Goal: Browse casually

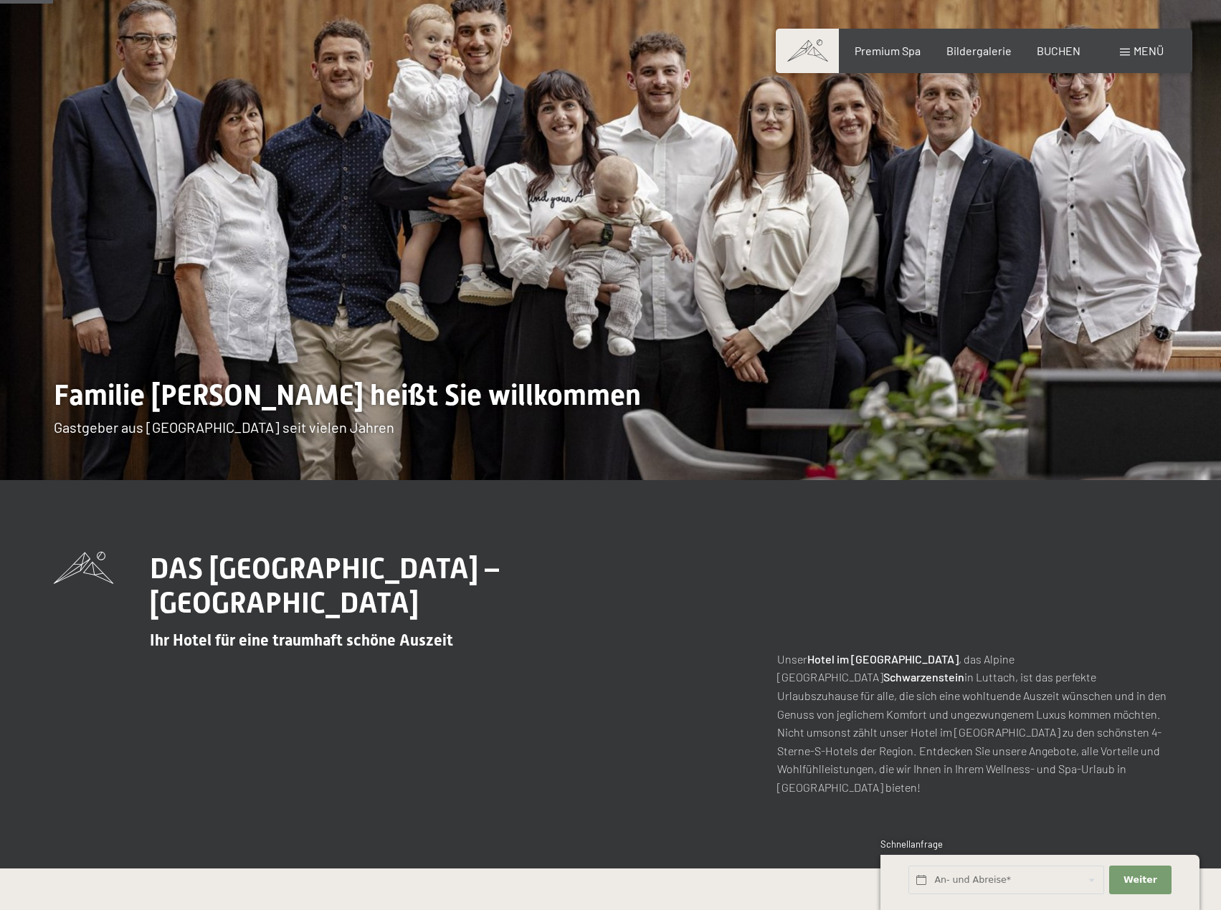
scroll to position [215, 0]
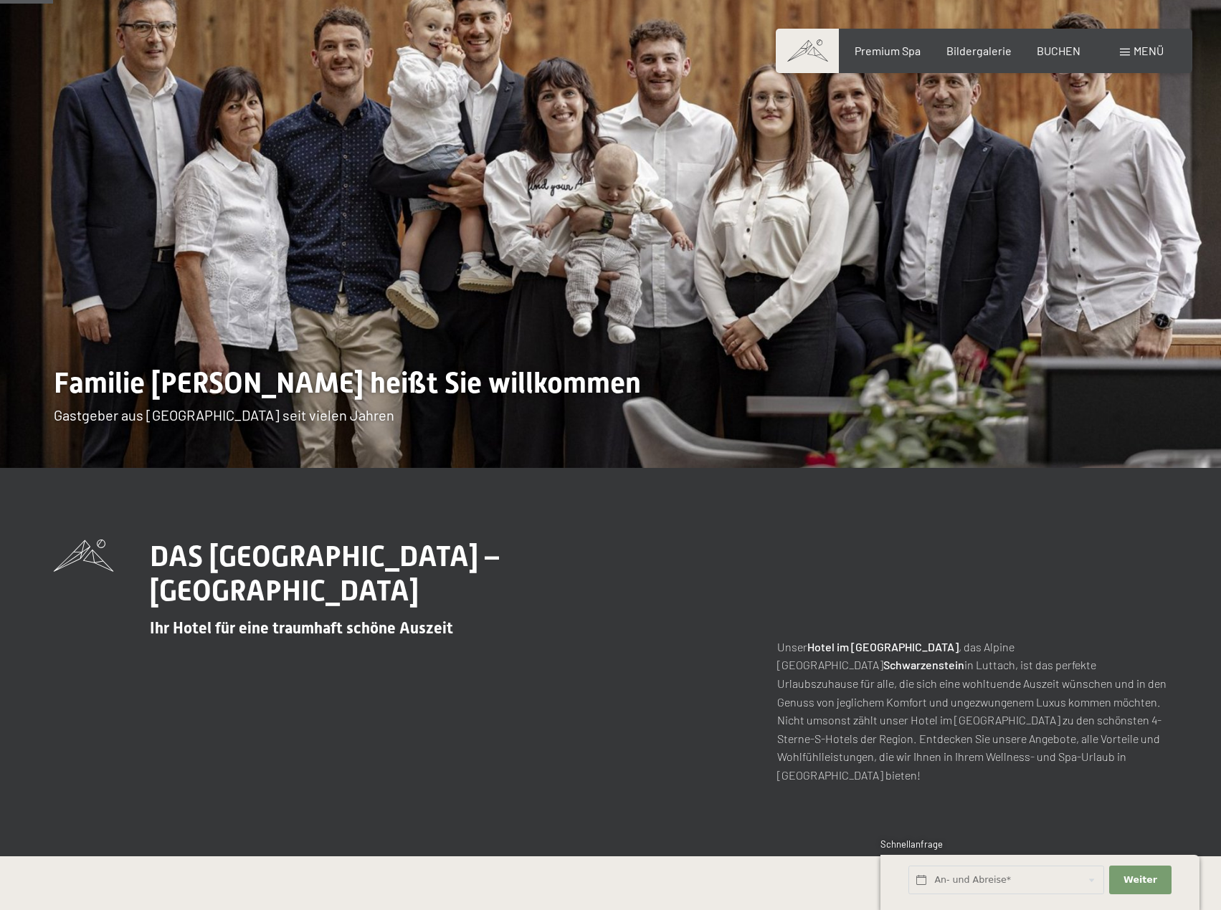
click at [894, 695] on p "Unser Hotel im [GEOGRAPHIC_DATA] , das [GEOGRAPHIC_DATA] in [GEOGRAPHIC_DATA], …" at bounding box center [972, 711] width 390 height 147
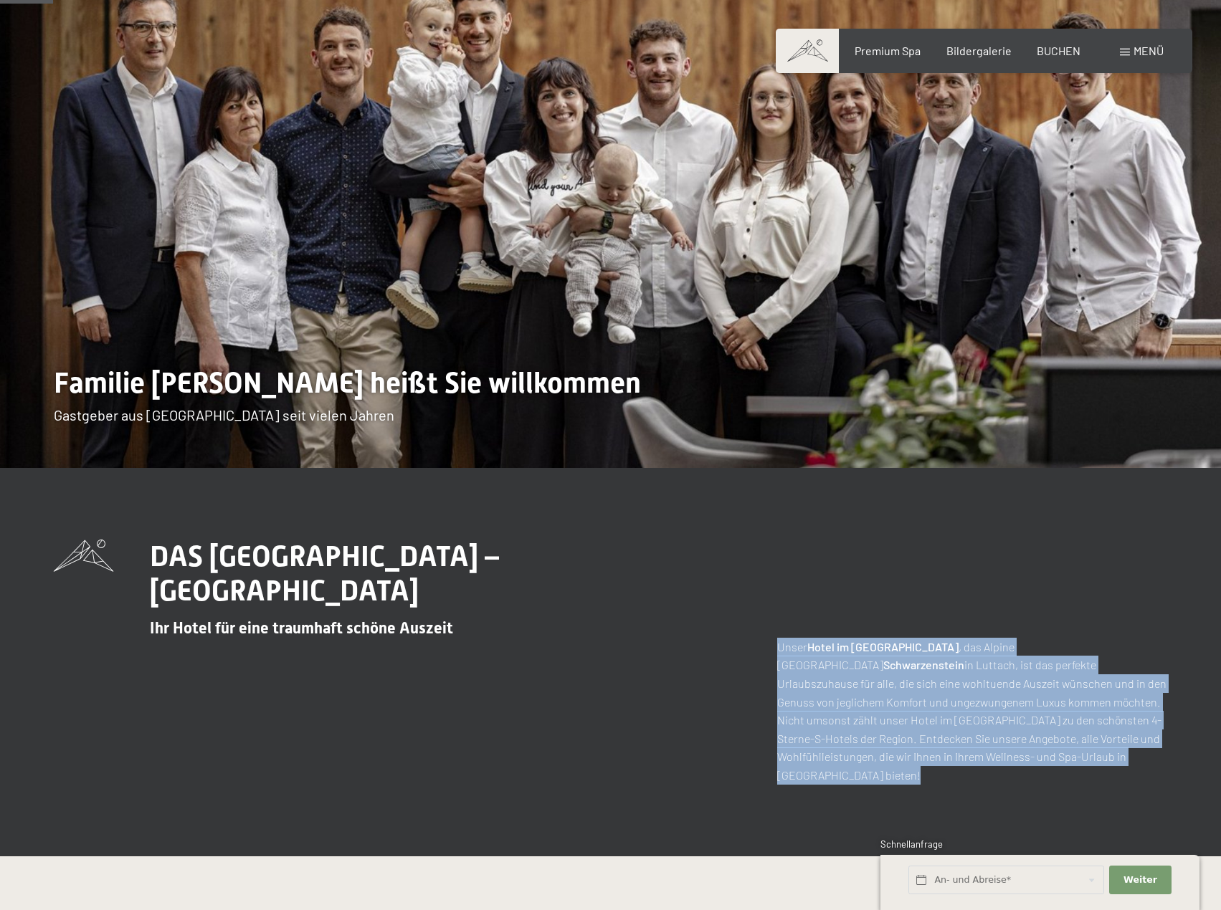
click at [894, 695] on p "Unser Hotel im [GEOGRAPHIC_DATA] , das [GEOGRAPHIC_DATA] in [GEOGRAPHIC_DATA], …" at bounding box center [972, 711] width 390 height 147
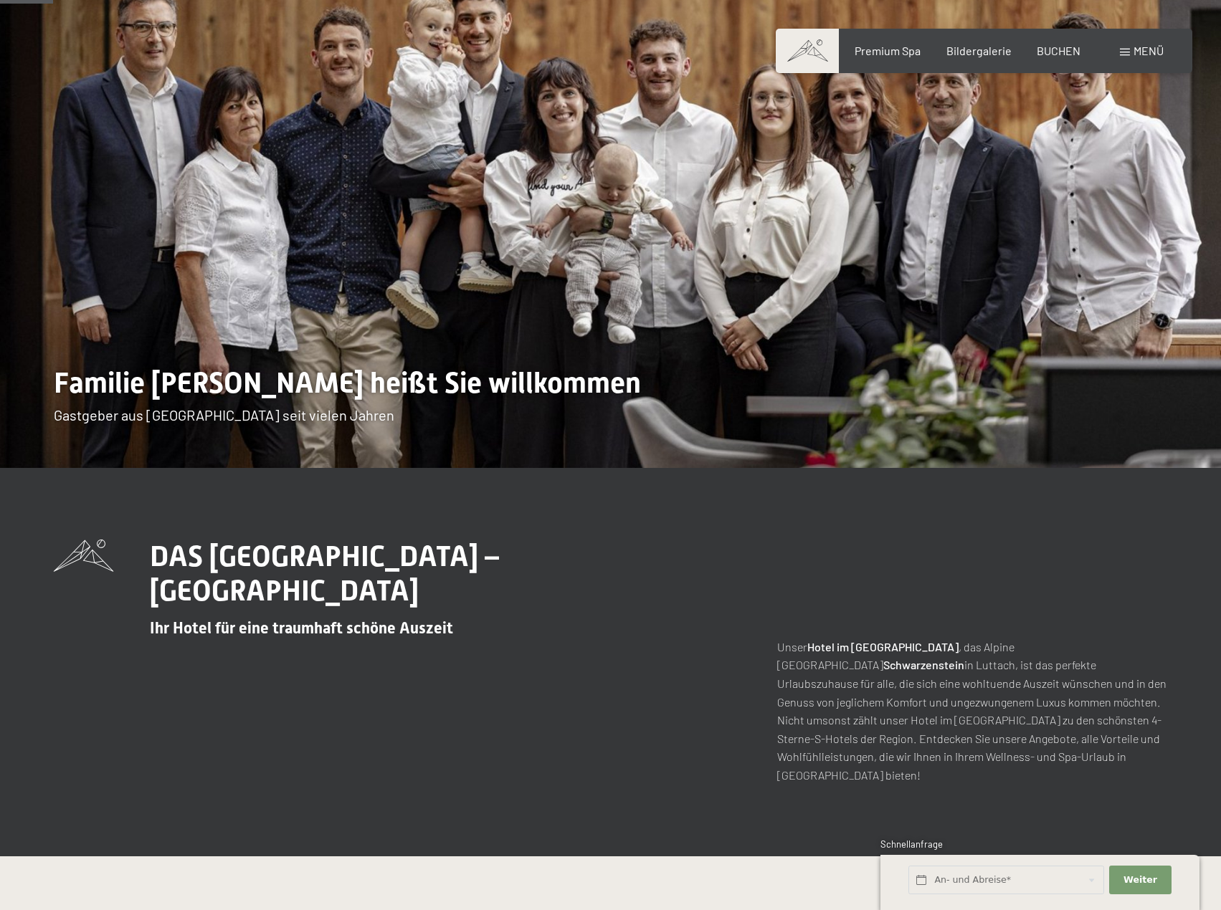
click at [654, 614] on div "DAS [GEOGRAPHIC_DATA] – [GEOGRAPHIC_DATA] für eine traumhaft schöne Auszeit Uns…" at bounding box center [610, 662] width 1113 height 245
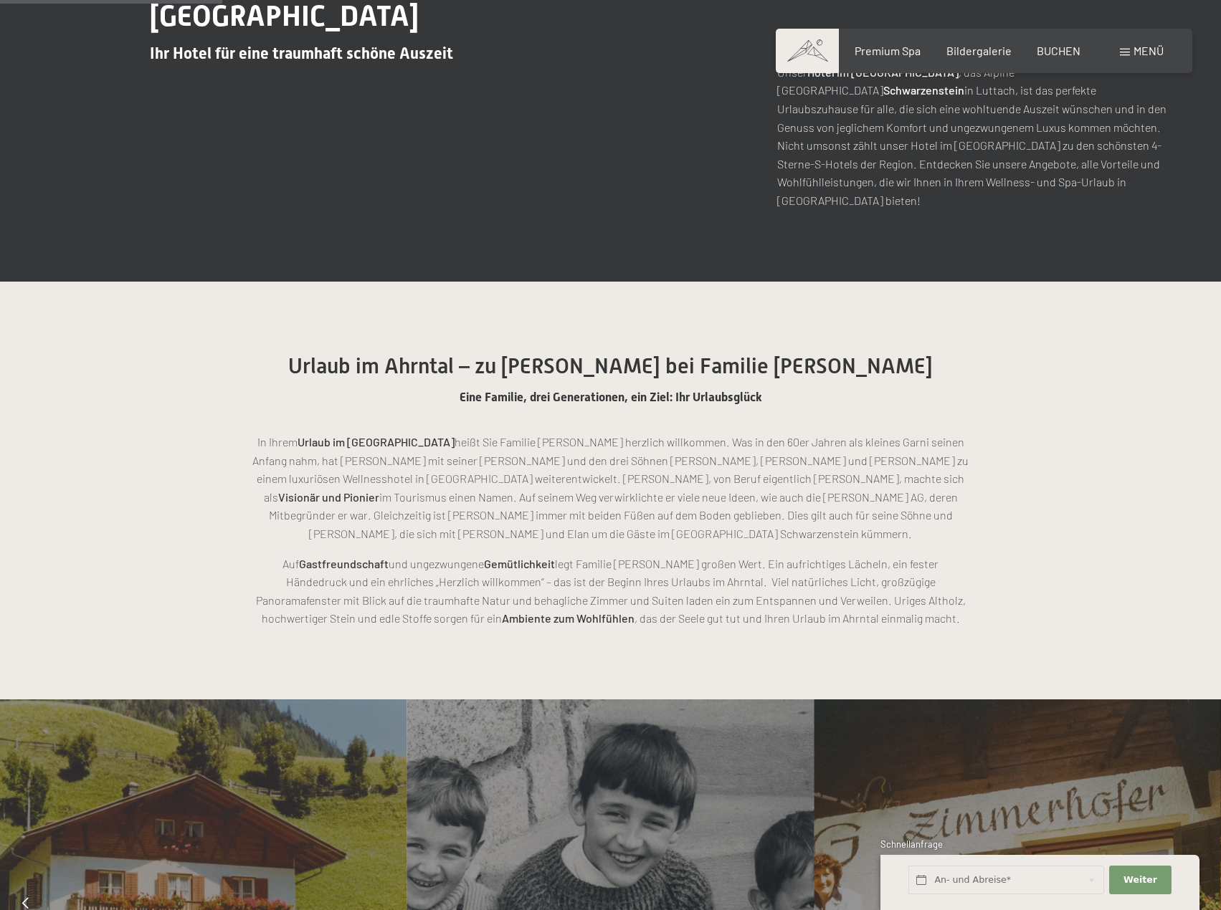
scroll to position [789, 0]
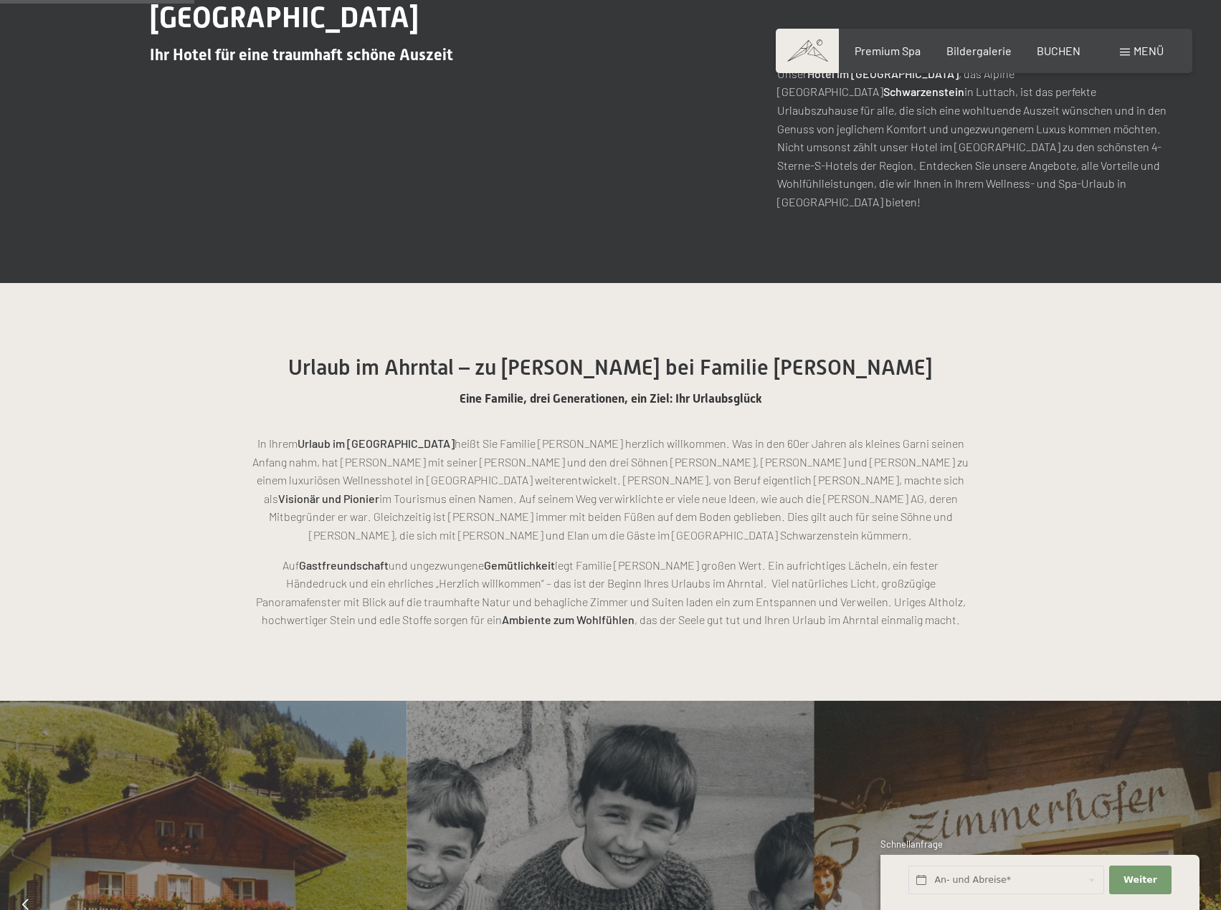
click at [639, 480] on p "In Ihrem Urlaub im Ahrntal heißt Sie Familie [PERSON_NAME] herzlich willkommen.…" at bounding box center [610, 489] width 717 height 110
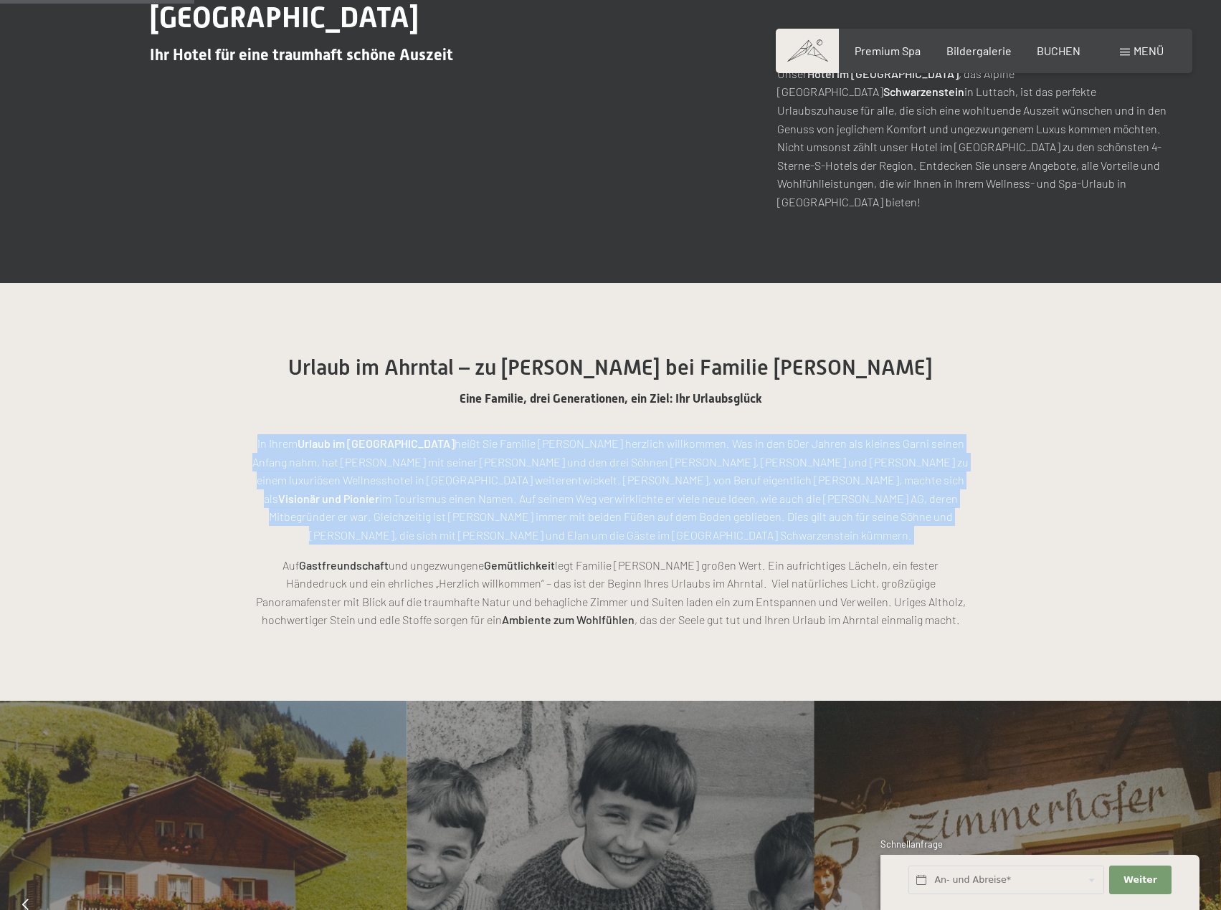
click at [639, 480] on p "In Ihrem Urlaub im Ahrntal heißt Sie Familie [PERSON_NAME] herzlich willkommen.…" at bounding box center [610, 489] width 717 height 110
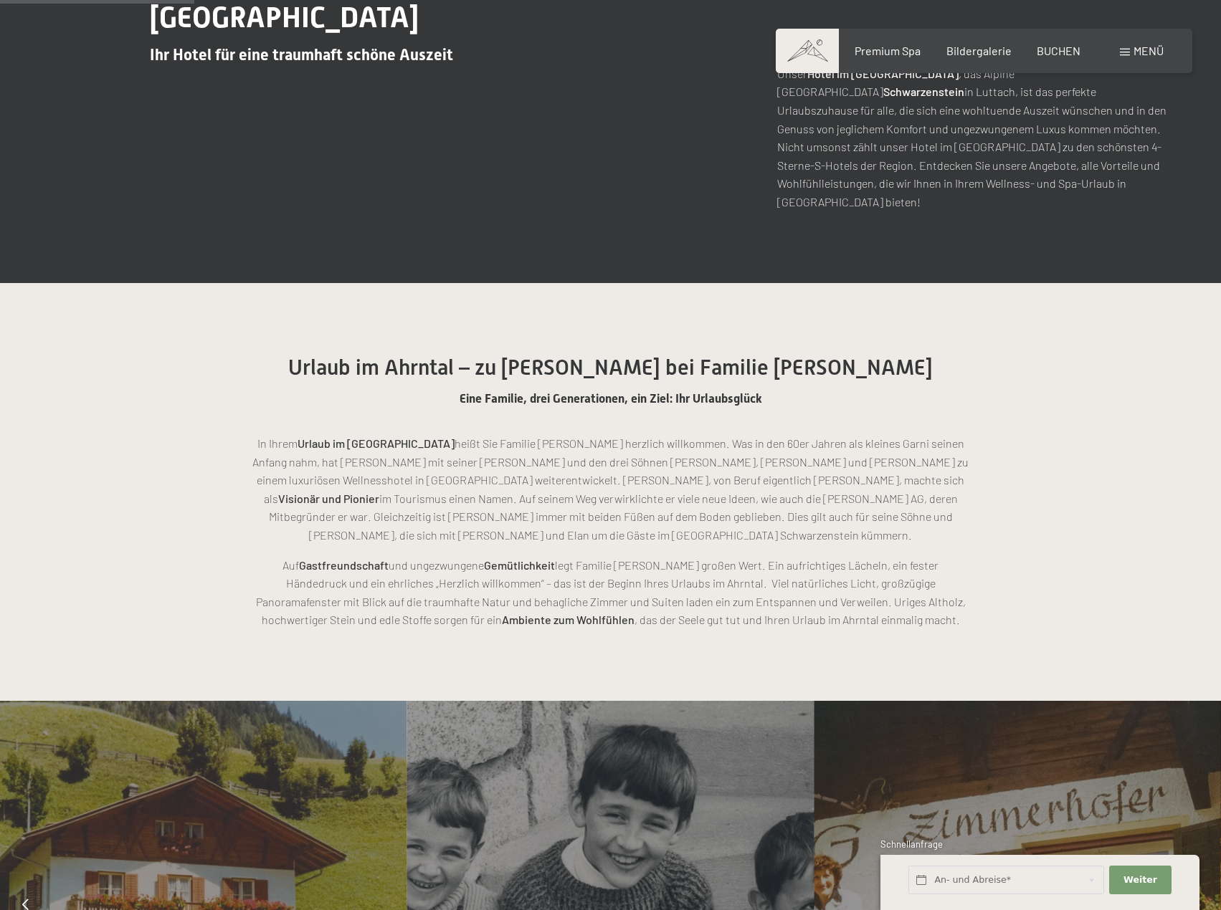
click at [624, 556] on p "Auf Gastfreundschaft und ungezwungene Gemütlichkeit legt Familie [PERSON_NAME] …" at bounding box center [610, 592] width 717 height 73
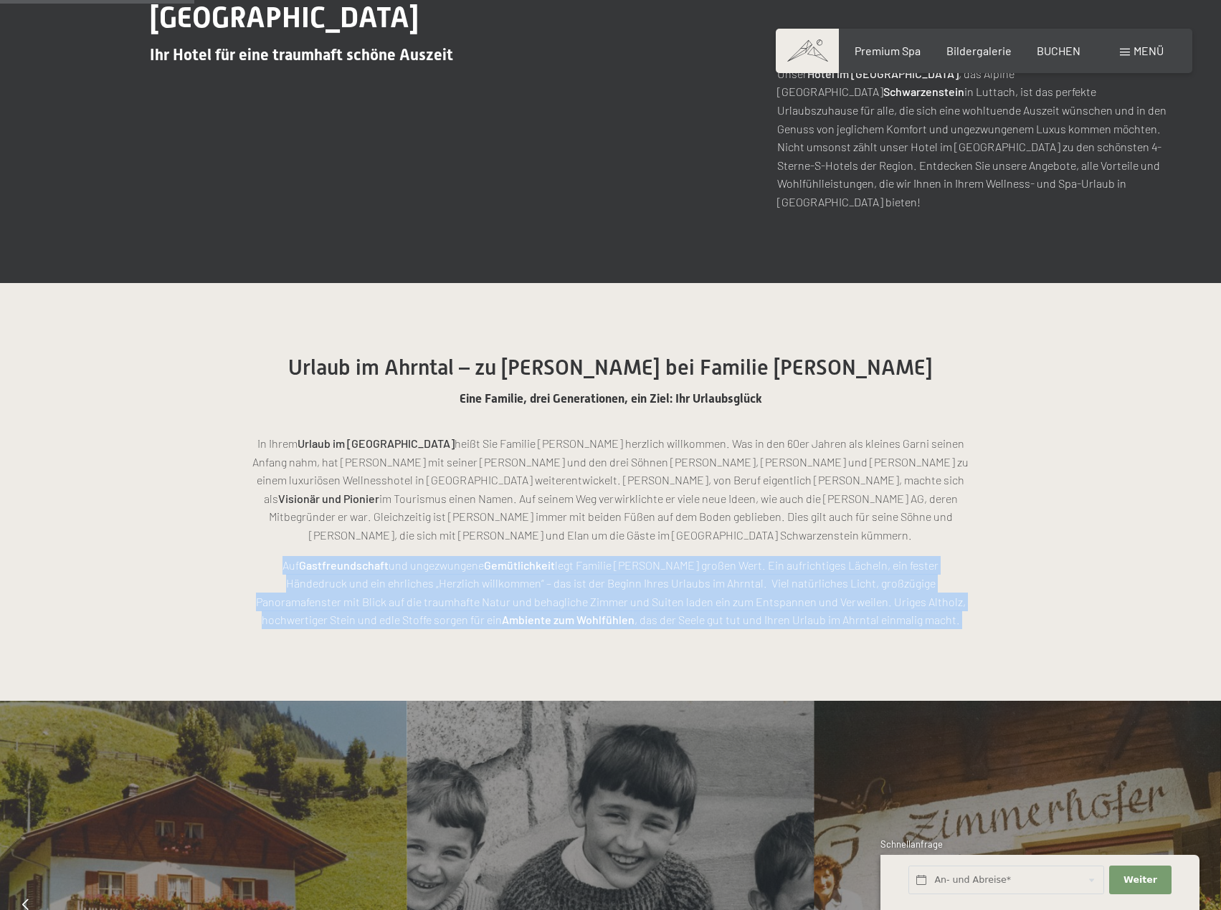
click at [624, 556] on p "Auf Gastfreundschaft und ungezwungene Gemütlichkeit legt Familie [PERSON_NAME] …" at bounding box center [610, 592] width 717 height 73
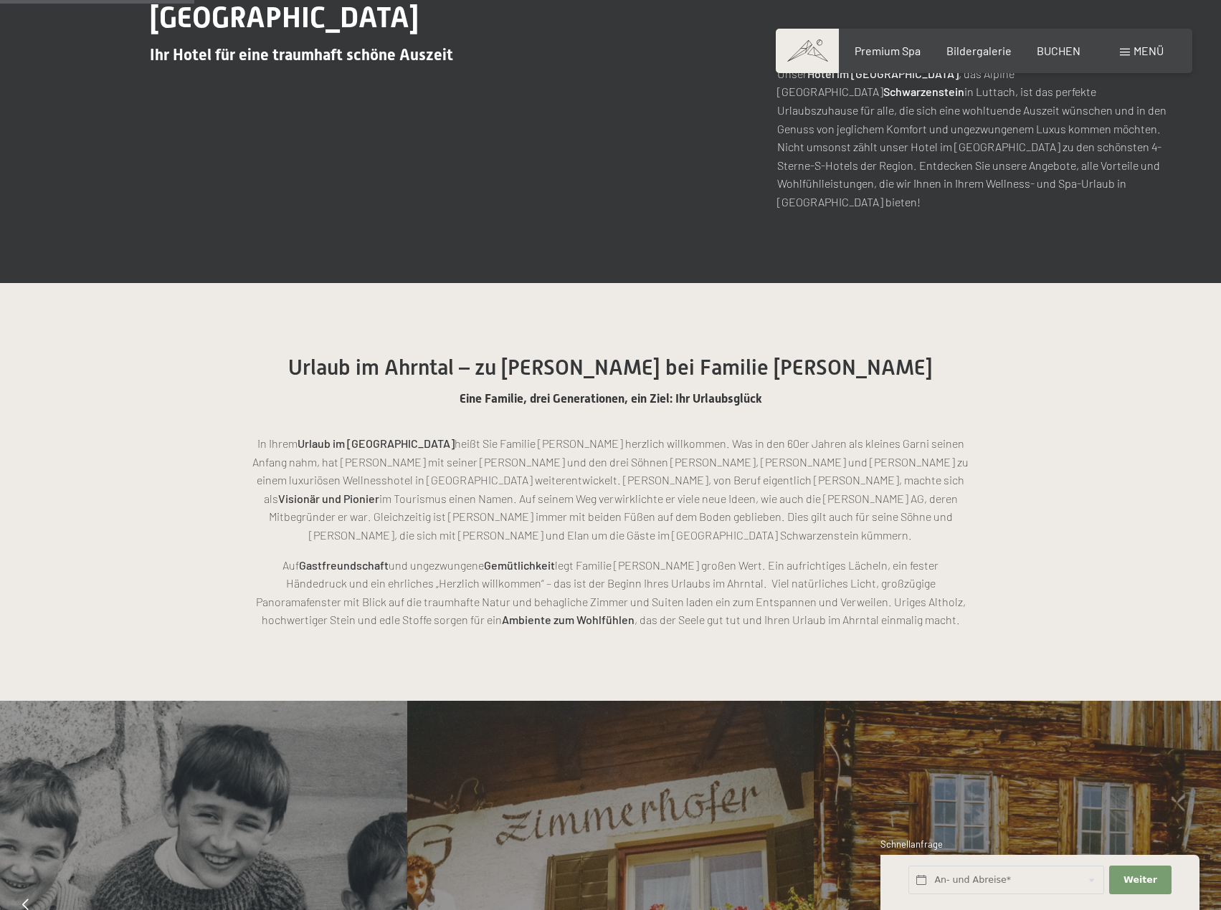
click at [608, 355] on span "Urlaub im Ahrntal – zu [PERSON_NAME] bei Familie [PERSON_NAME]" at bounding box center [610, 367] width 644 height 25
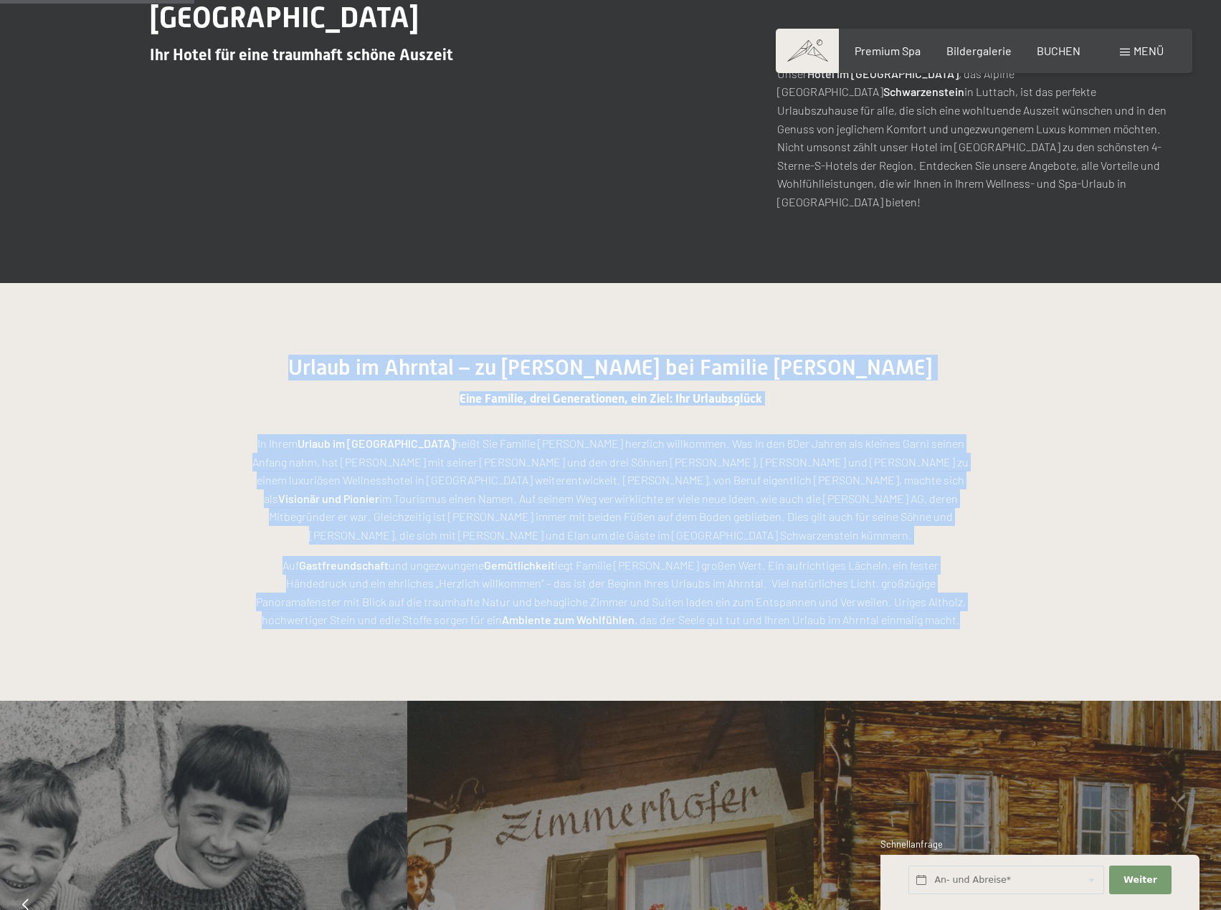
drag, startPoint x: 932, startPoint y: 587, endPoint x: 368, endPoint y: 287, distance: 638.8
click at [368, 287] on section "Urlaub im Ahrntal – zu [PERSON_NAME] bei Familie [PERSON_NAME] Eine Familie, dr…" at bounding box center [610, 492] width 1221 height 418
click at [363, 289] on section "Urlaub im Ahrntal – zu [PERSON_NAME] bei Familie [PERSON_NAME] Eine Familie, dr…" at bounding box center [610, 492] width 1221 height 418
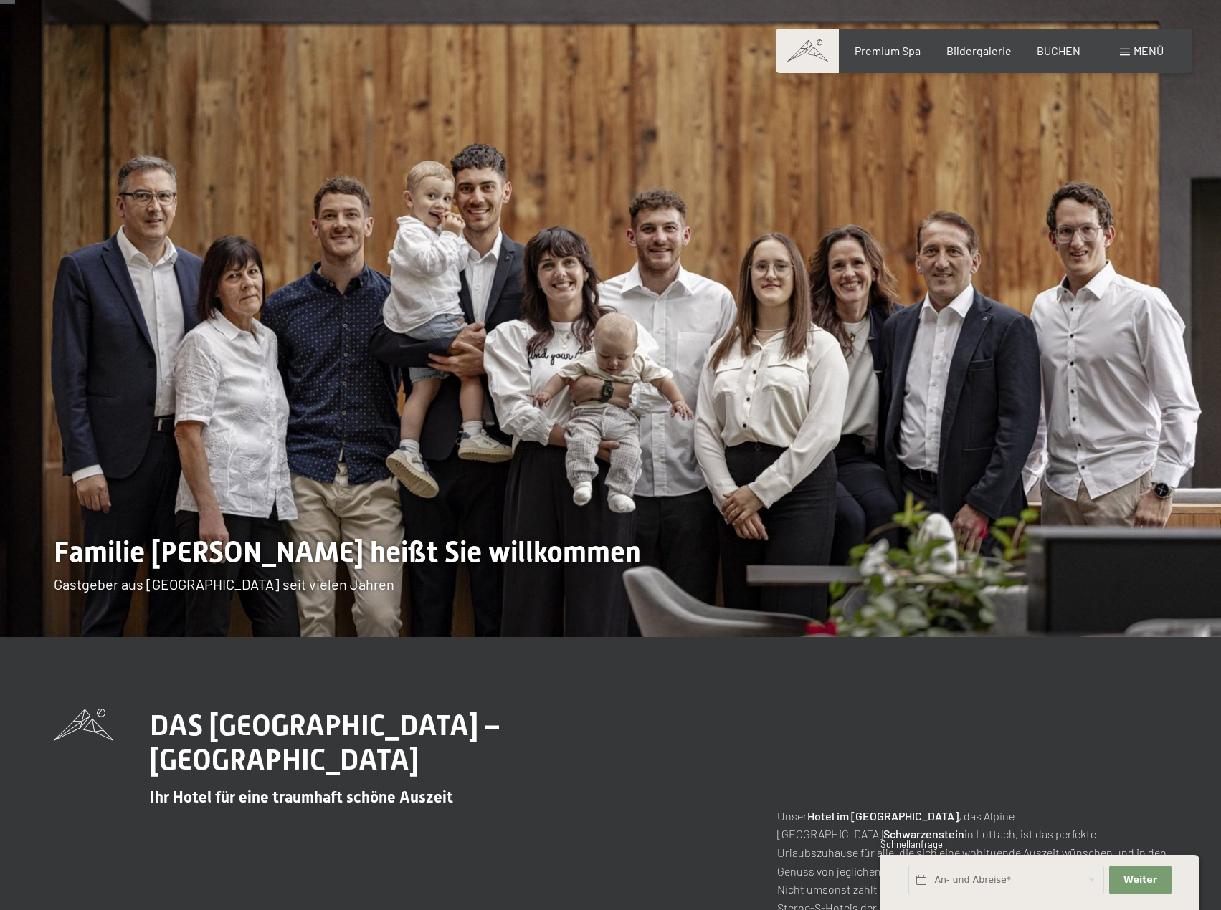
scroll to position [72, 0]
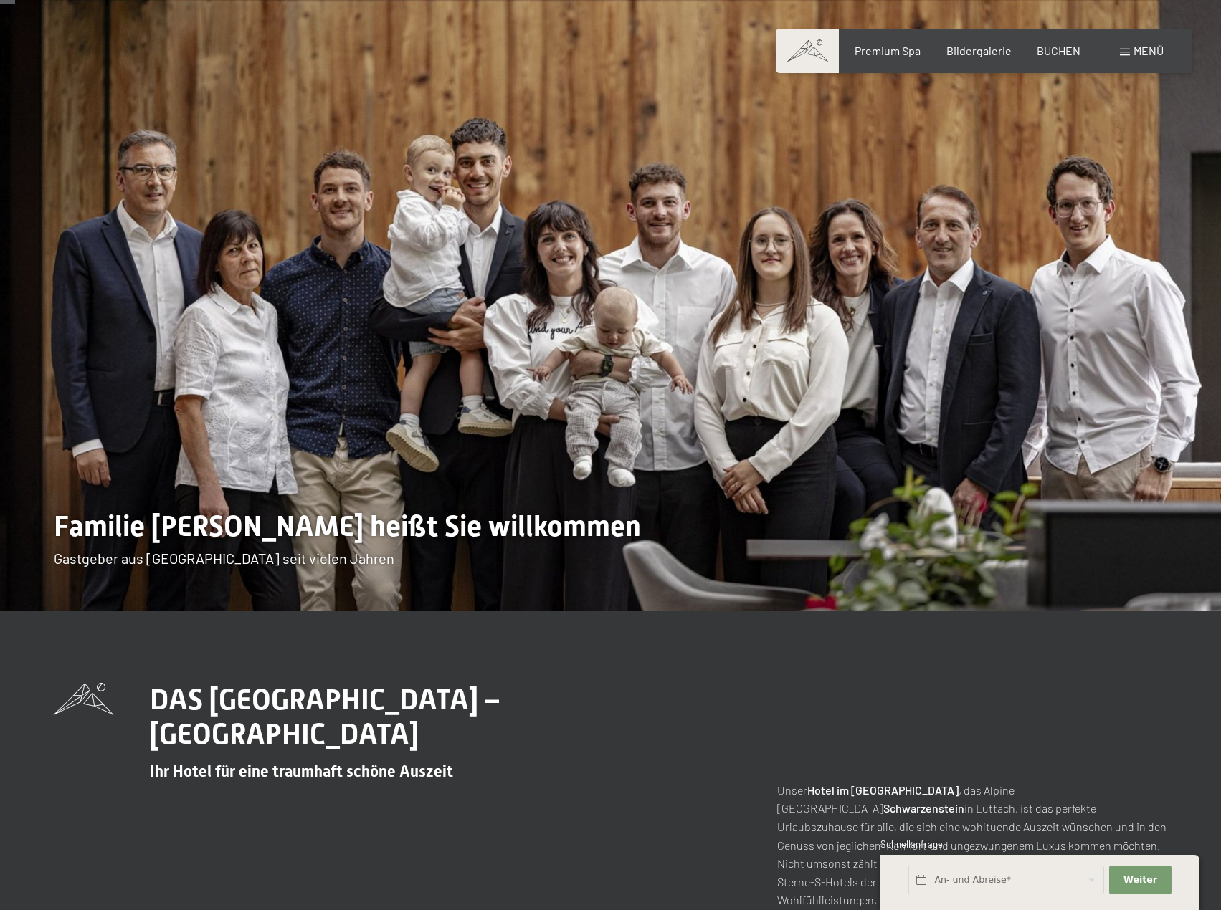
click at [347, 289] on img at bounding box center [610, 269] width 1221 height 683
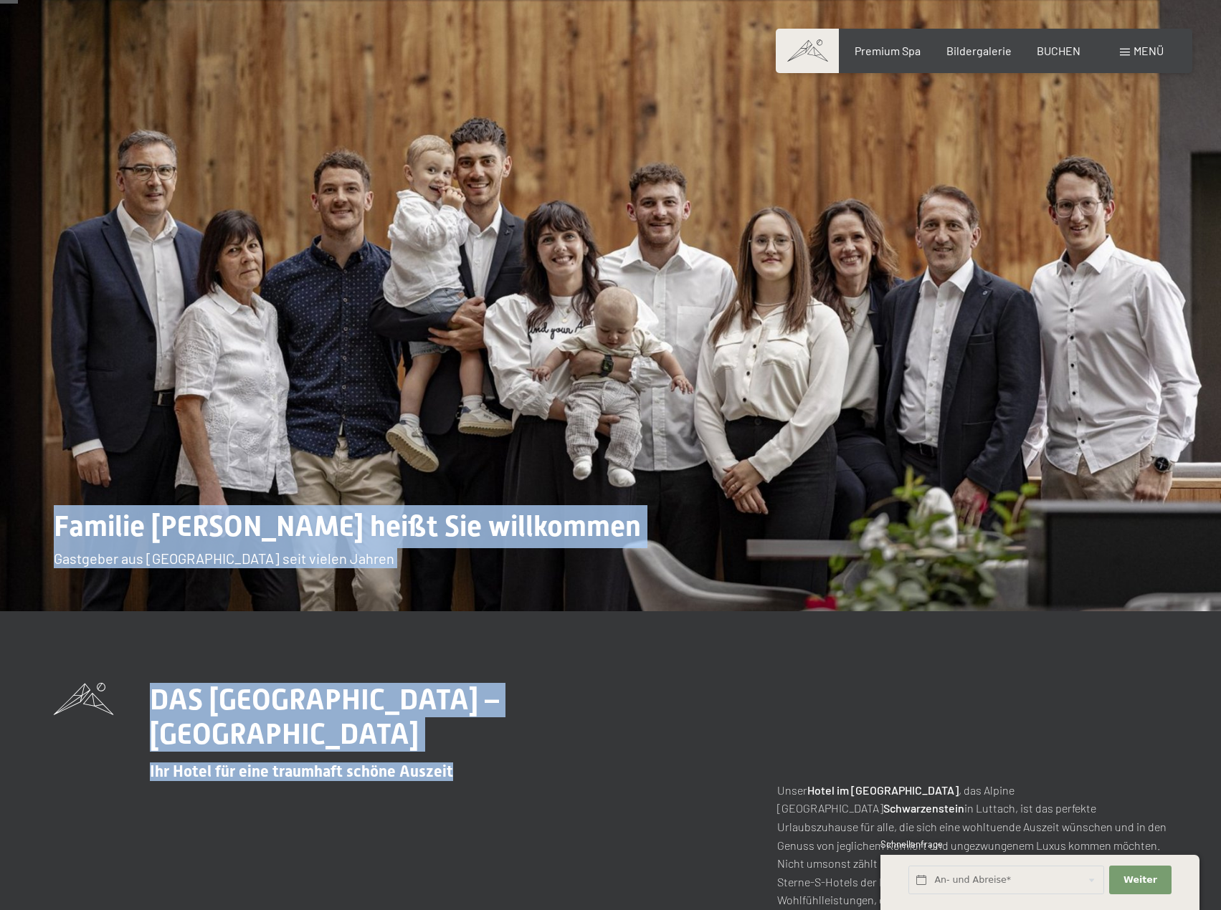
drag, startPoint x: 37, startPoint y: 531, endPoint x: 459, endPoint y: 736, distance: 470.0
click at [475, 752] on h2 "Ihr Hotel für eine traumhaft schöne Auszeit" at bounding box center [458, 766] width 616 height 29
click at [465, 605] on img at bounding box center [610, 269] width 1221 height 683
click at [464, 677] on div "DAS [GEOGRAPHIC_DATA] – [GEOGRAPHIC_DATA] für eine traumhaft schöne Auszeit Uns…" at bounding box center [610, 805] width 1221 height 389
